Goal: Task Accomplishment & Management: Manage account settings

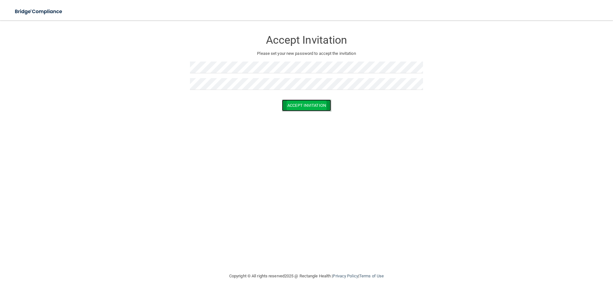
click at [302, 103] on button "Accept Invitation" at bounding box center [306, 106] width 49 height 12
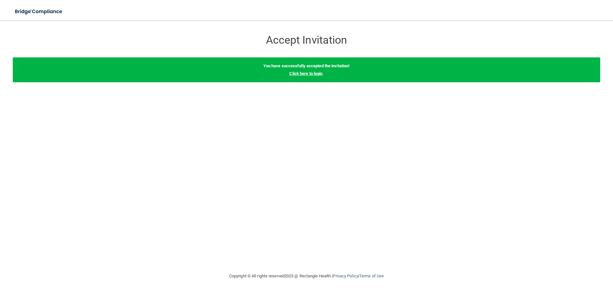
click at [308, 73] on link "Click here to login" at bounding box center [305, 73] width 33 height 5
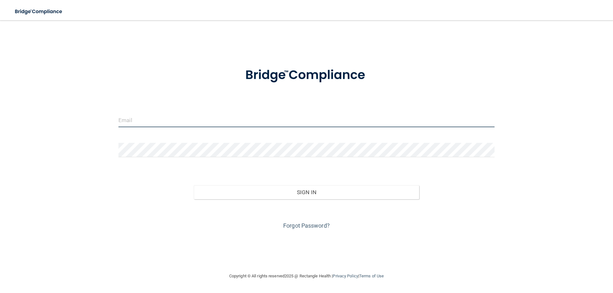
type input "[EMAIL_ADDRESS][DOMAIN_NAME]"
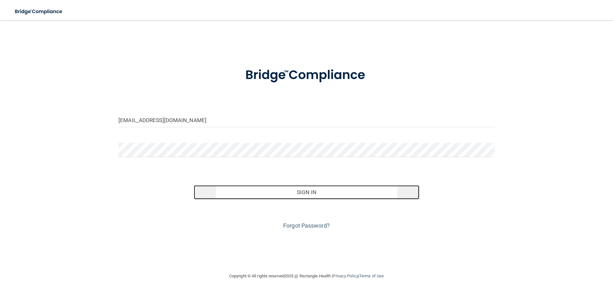
click at [308, 193] on button "Sign In" at bounding box center [307, 193] width 226 height 14
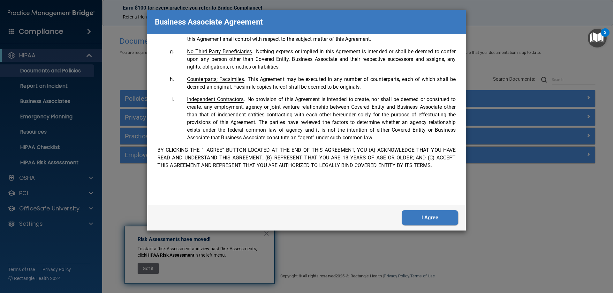
scroll to position [1302, 0]
click at [421, 214] on button "I Agree" at bounding box center [430, 217] width 57 height 15
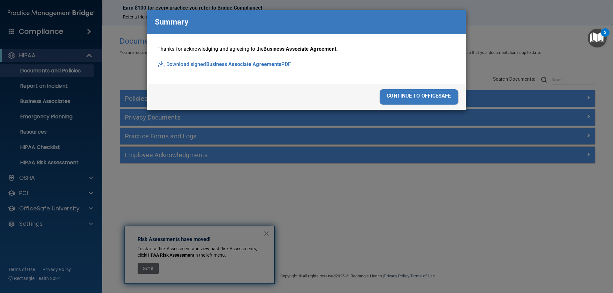
click at [193, 67] on p "Download signed Business Associate Agreements PDF" at bounding box center [306, 65] width 298 height 10
click at [432, 95] on div "continue to officesafe" at bounding box center [419, 96] width 79 height 15
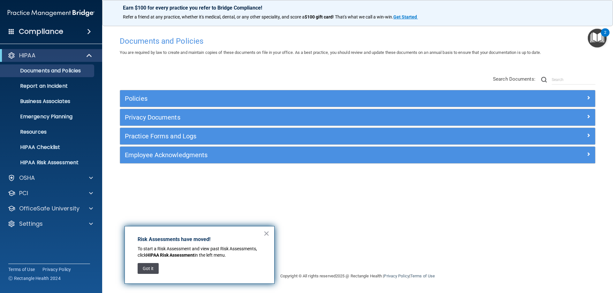
click at [147, 271] on button "Got it" at bounding box center [148, 268] width 21 height 11
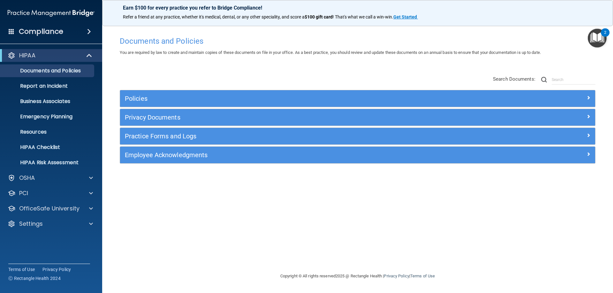
click at [599, 41] on img "Open Resource Center, 2 new notifications" at bounding box center [597, 38] width 19 height 19
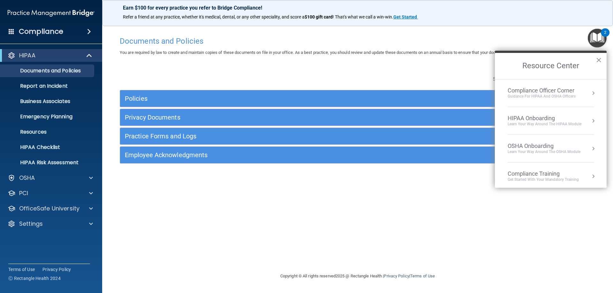
click at [603, 32] on div "2" at bounding box center [605, 32] width 9 height 8
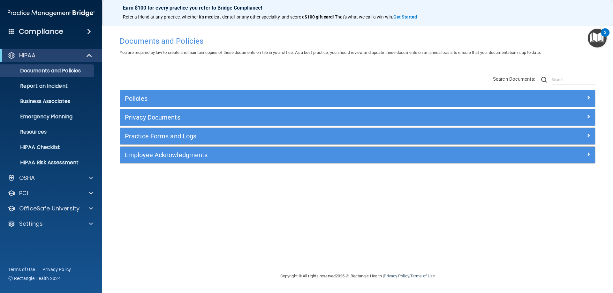
click at [603, 31] on div "2" at bounding box center [605, 32] width 9 height 8
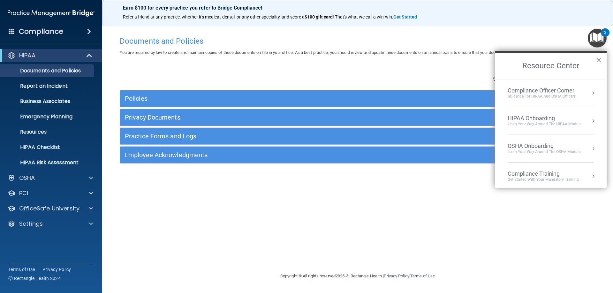
click at [590, 93] on button "Resource Center" at bounding box center [593, 93] width 6 height 6
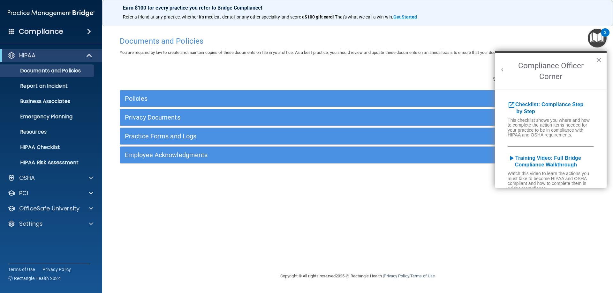
scroll to position [0, 0]
click at [251, 57] on div "Documents and Policies You are required by law to create and maintain copies of…" at bounding box center [357, 153] width 485 height 240
click at [599, 62] on button "×" at bounding box center [599, 60] width 6 height 10
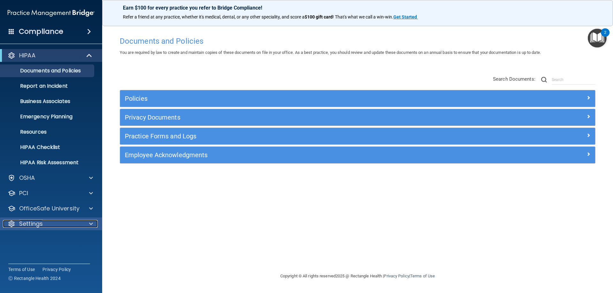
click at [36, 228] on p "Settings" at bounding box center [31, 224] width 24 height 8
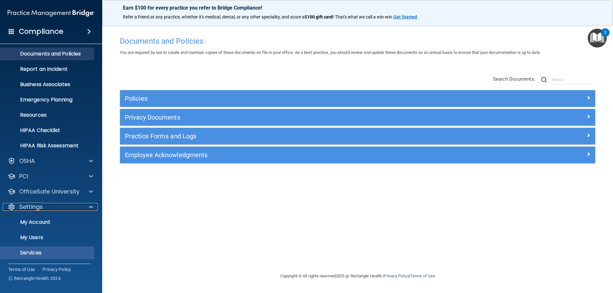
scroll to position [33, 0]
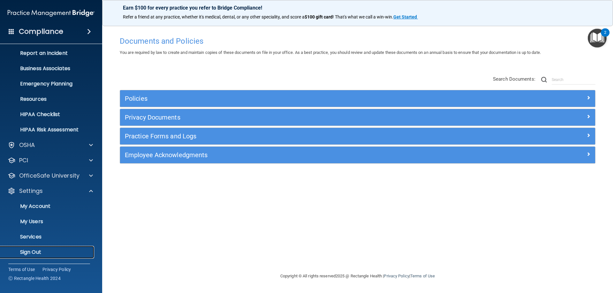
click at [27, 255] on p "Sign Out" at bounding box center [47, 252] width 87 height 6
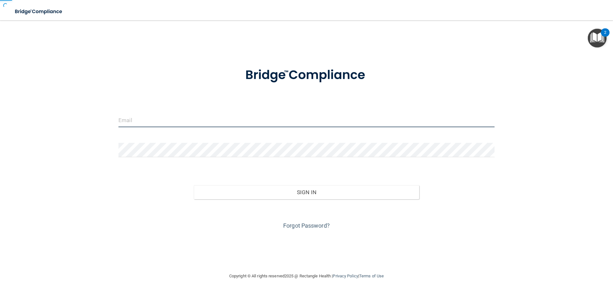
type input "[EMAIL_ADDRESS][DOMAIN_NAME]"
